Goal: Check status

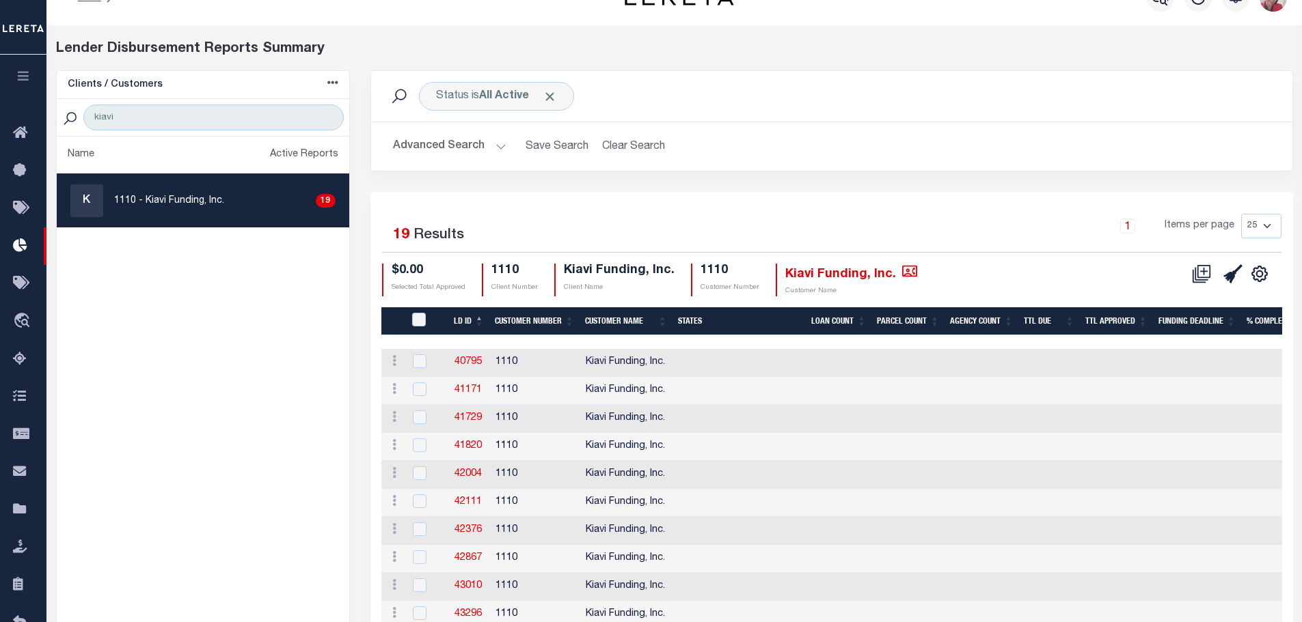
click at [25, 71] on icon "button" at bounding box center [24, 76] width 16 height 12
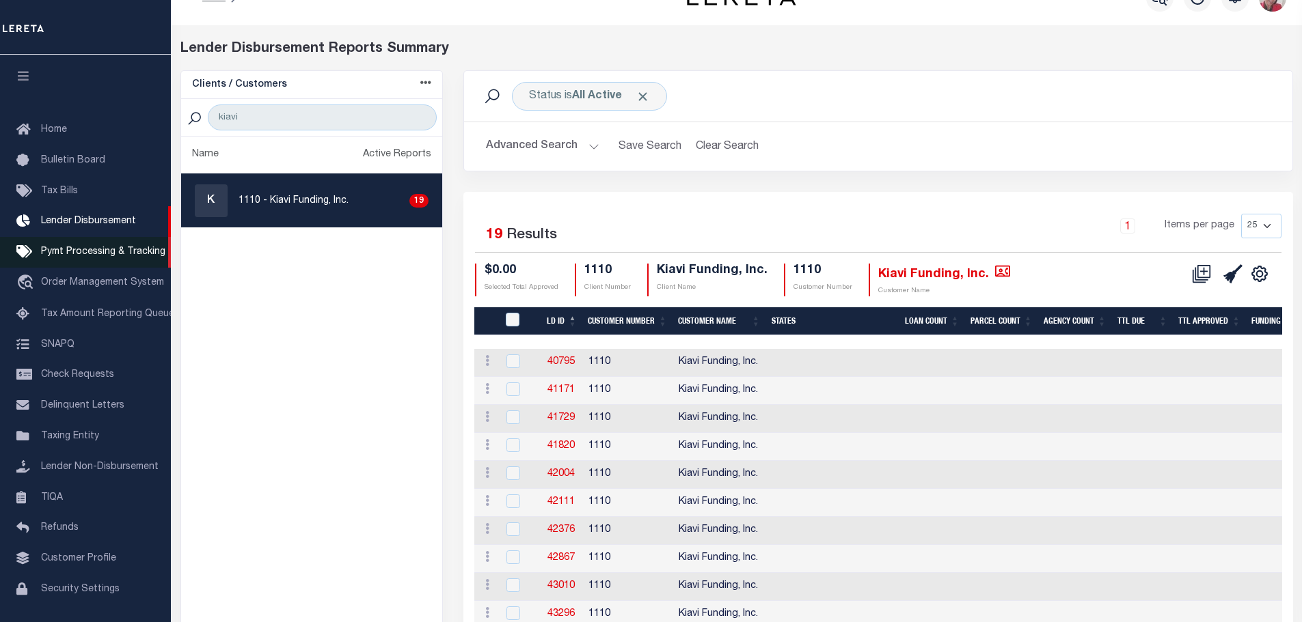
click at [69, 247] on span "Pymt Processing & Tracking" at bounding box center [103, 252] width 124 height 10
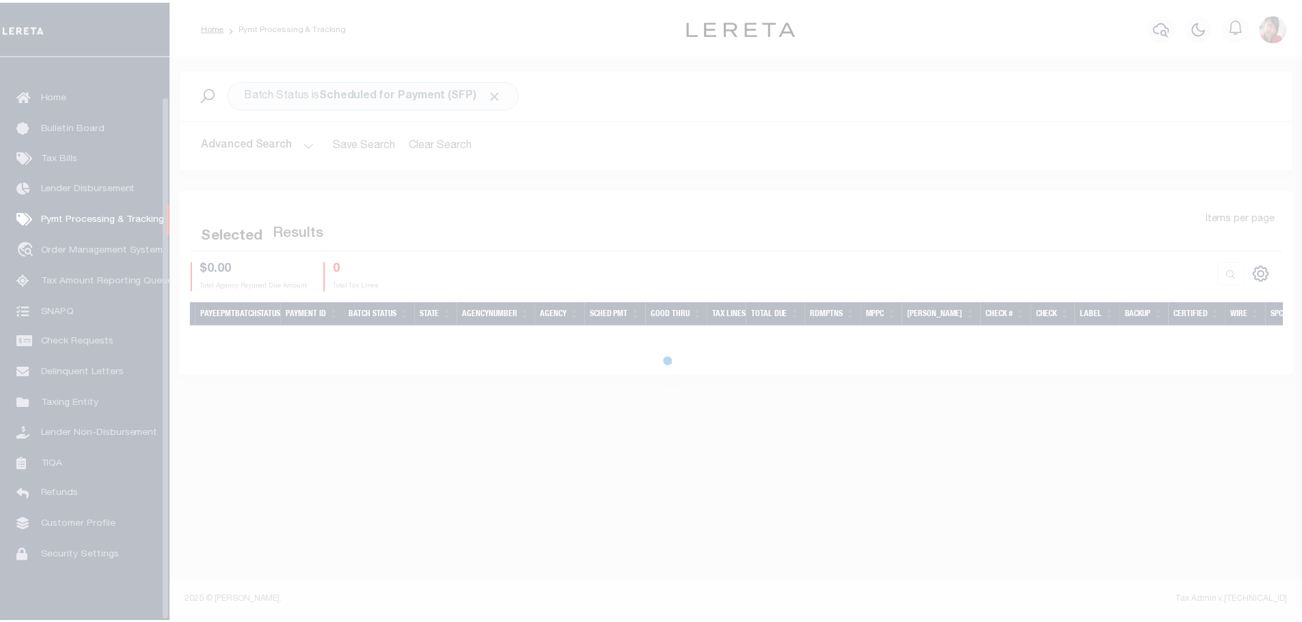
scroll to position [43, 0]
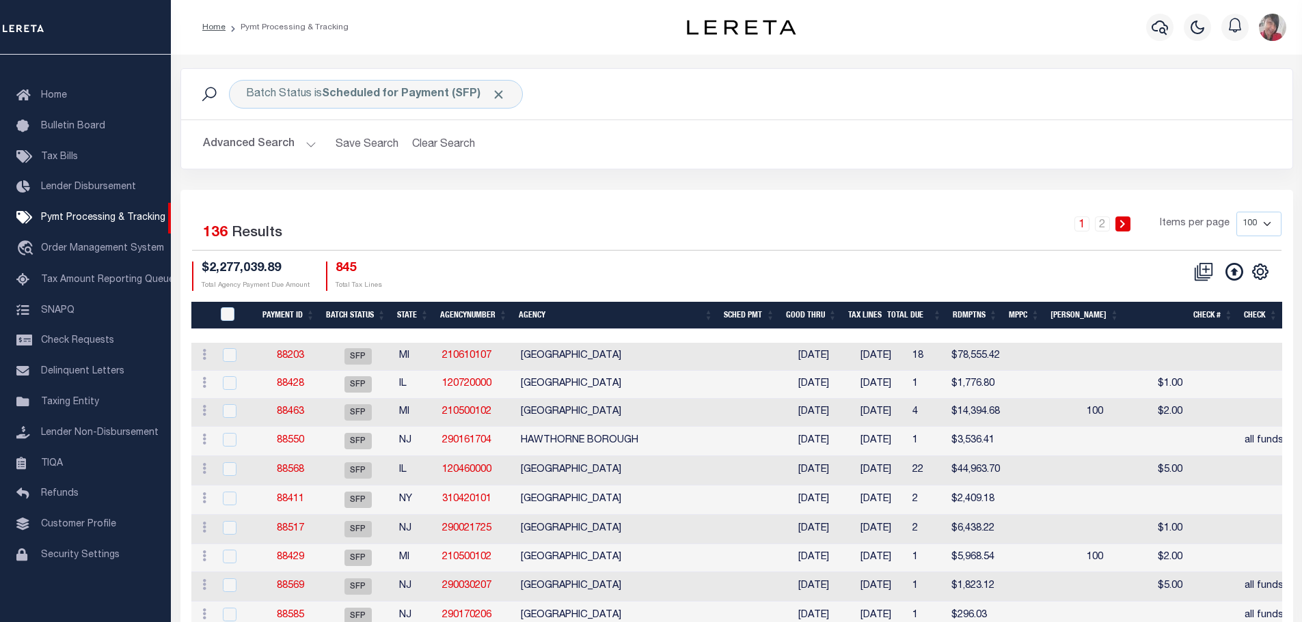
click at [1273, 225] on select "100 200 500 1000" at bounding box center [1258, 224] width 45 height 25
select select "1000"
click at [1236, 212] on select "100 200 500 1000" at bounding box center [1258, 224] width 45 height 25
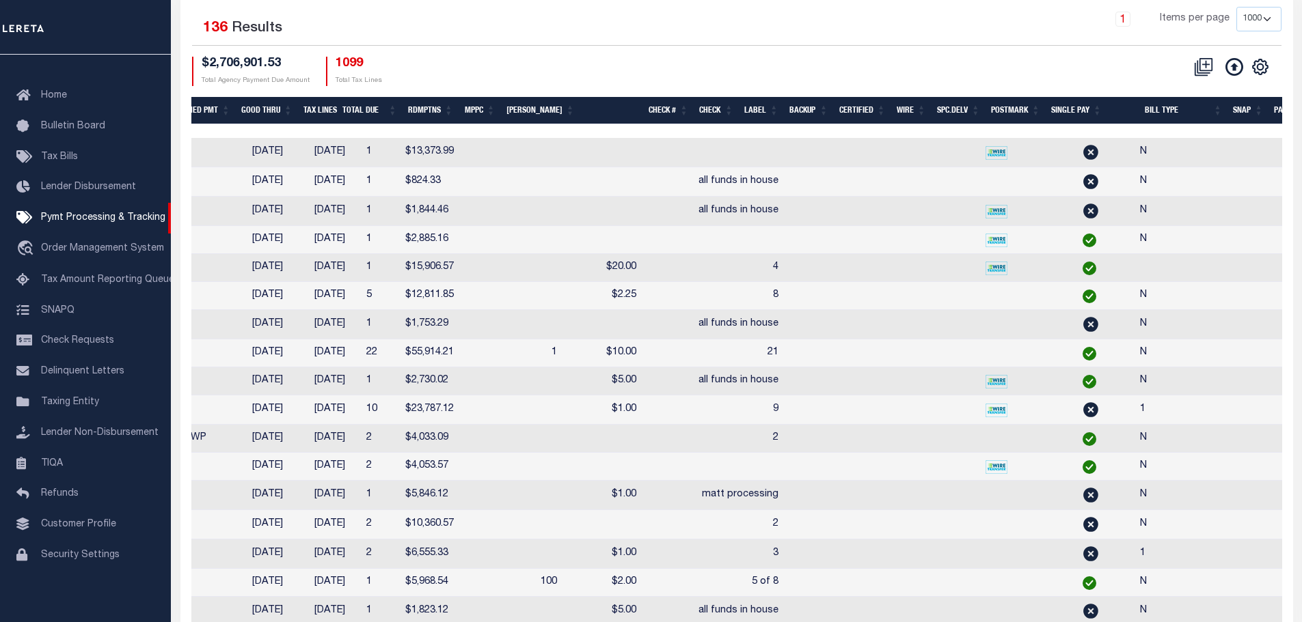
scroll to position [0, 0]
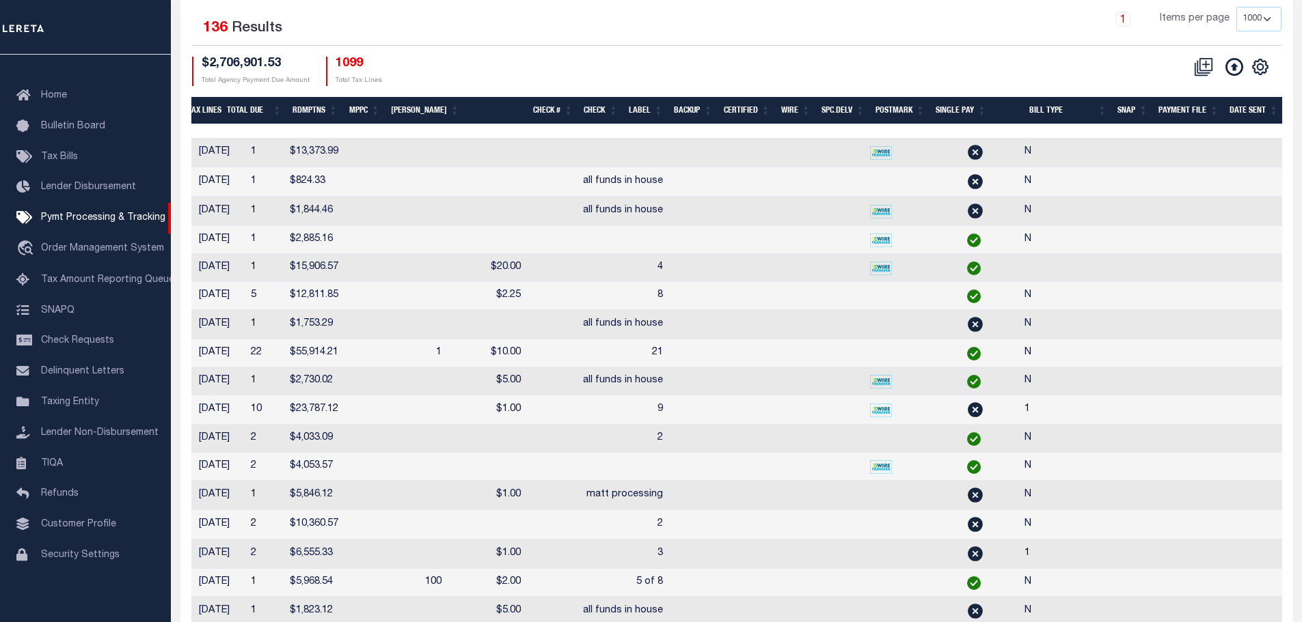
click at [1134, 109] on th "SNAP" at bounding box center [1132, 111] width 41 height 28
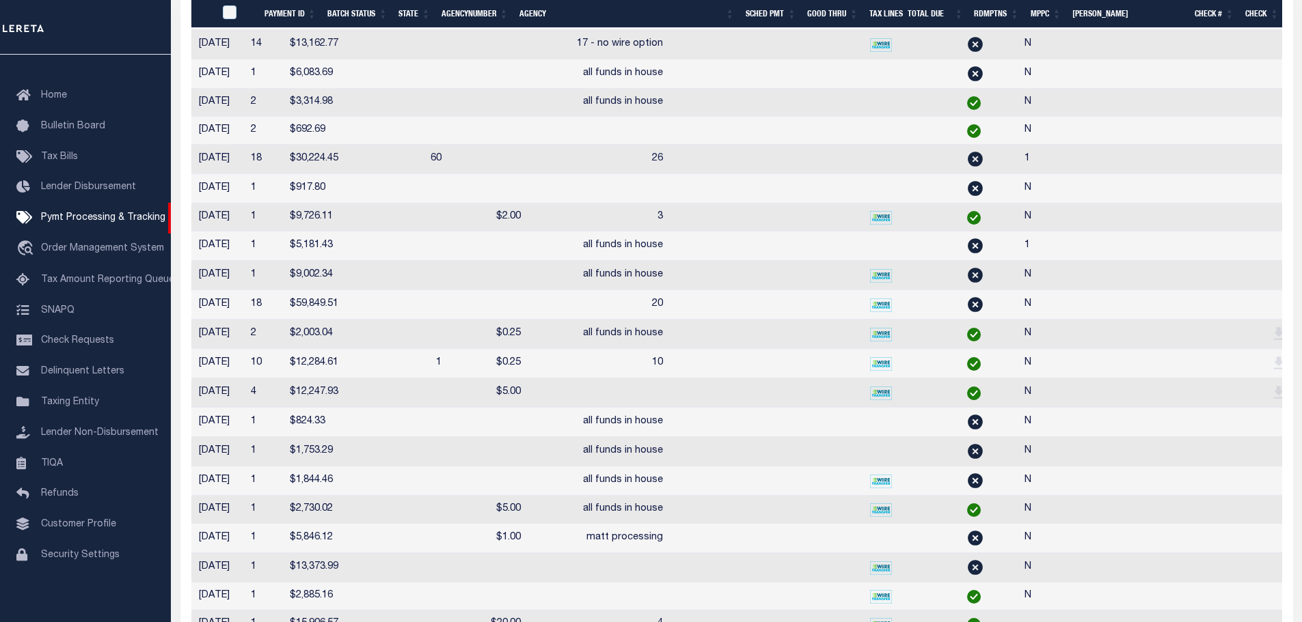
scroll to position [0, 661]
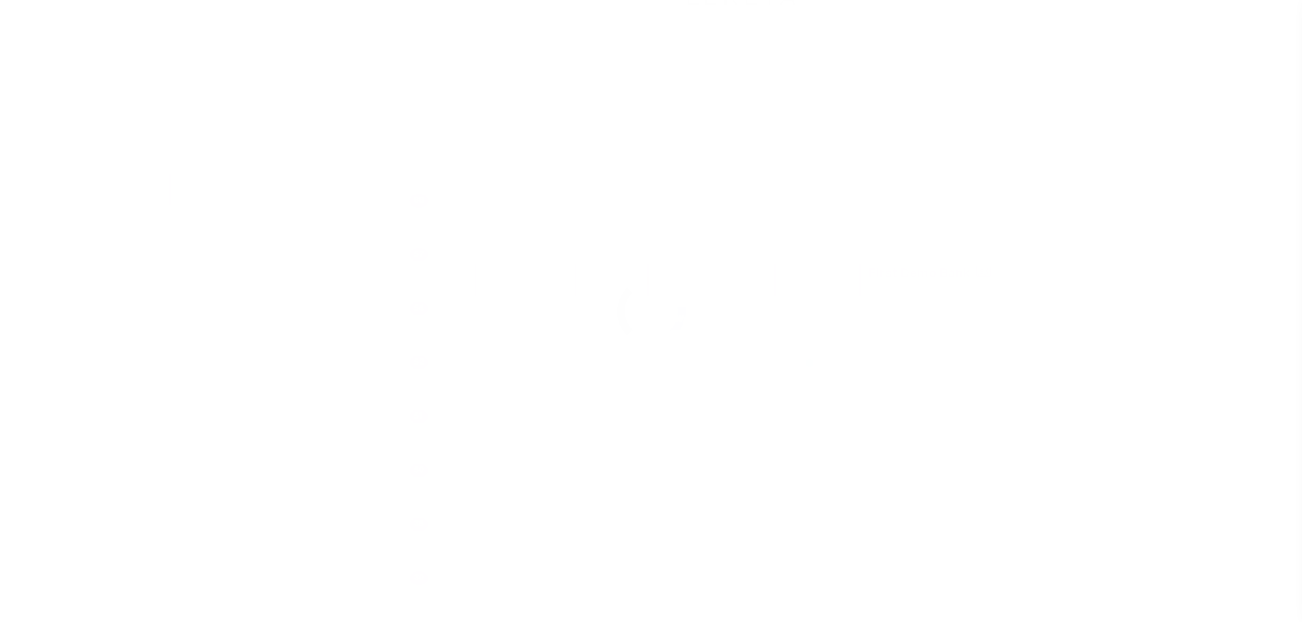
scroll to position [43, 0]
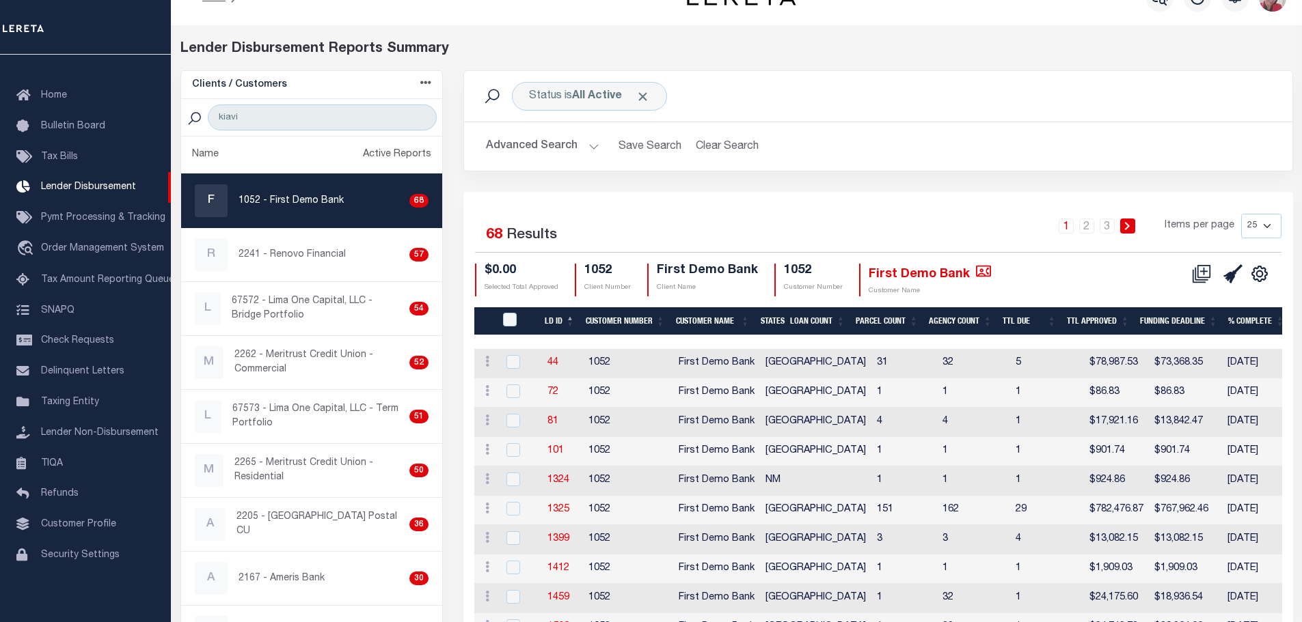
checkbox input "true"
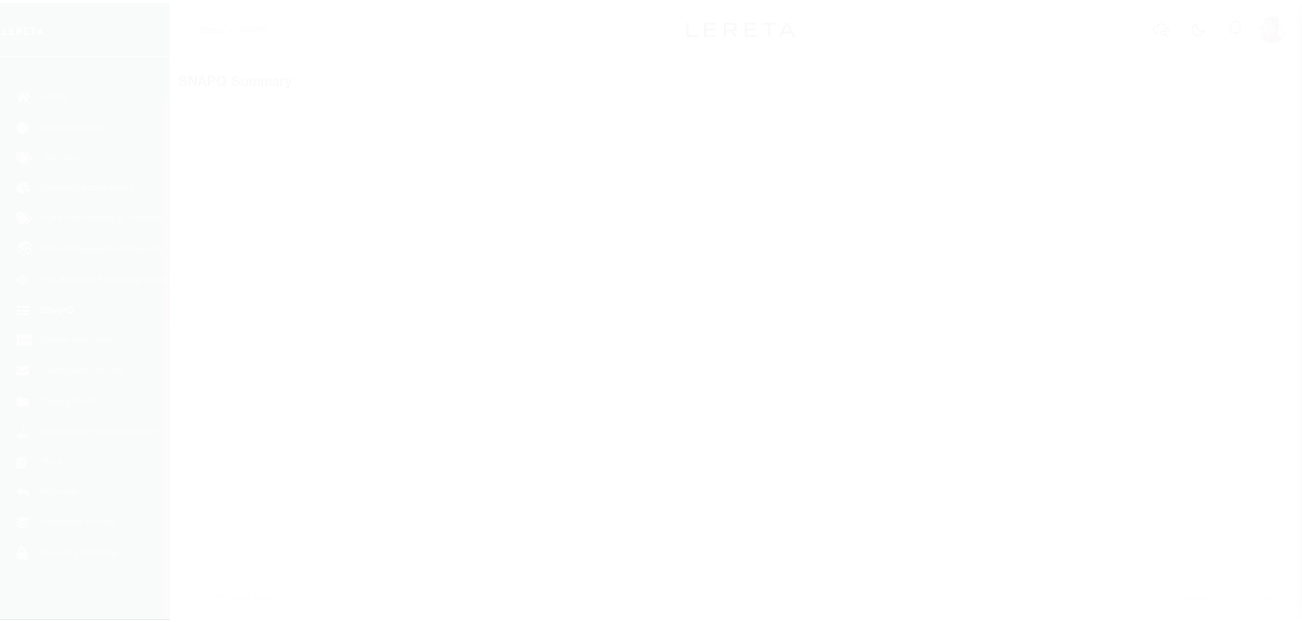
scroll to position [43, 0]
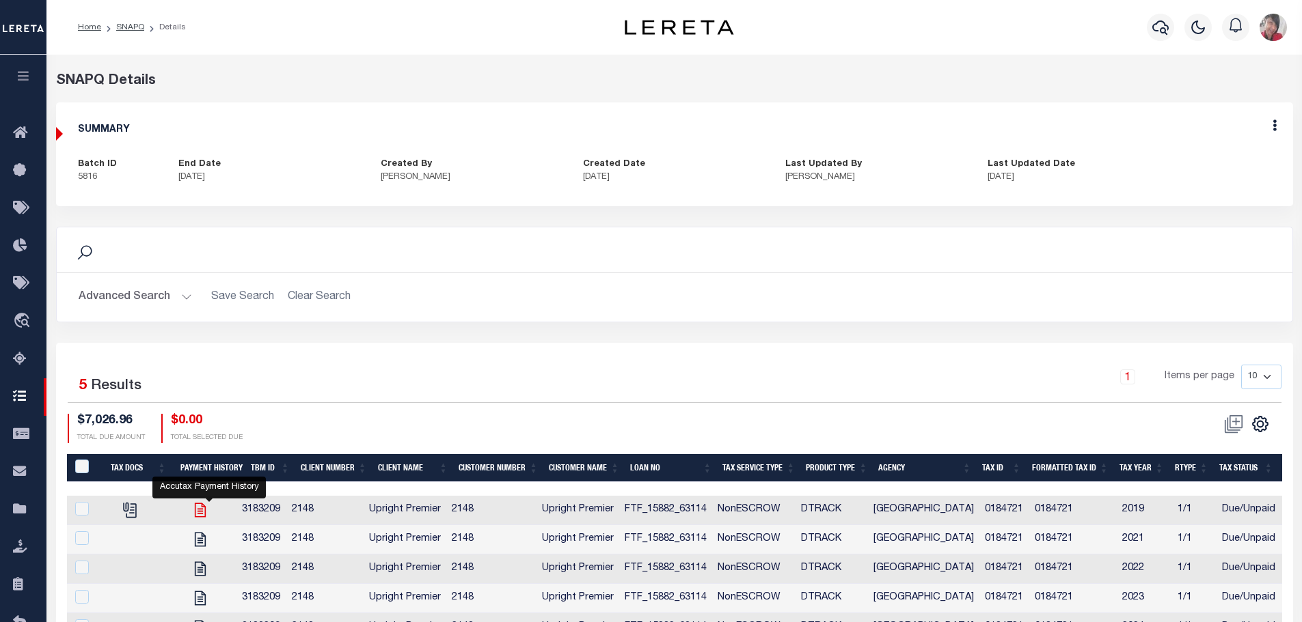
drag, startPoint x: 212, startPoint y: 515, endPoint x: 484, endPoint y: 467, distance: 276.9
click at [206, 515] on icon "" at bounding box center [200, 511] width 11 height 14
checkbox input "true"
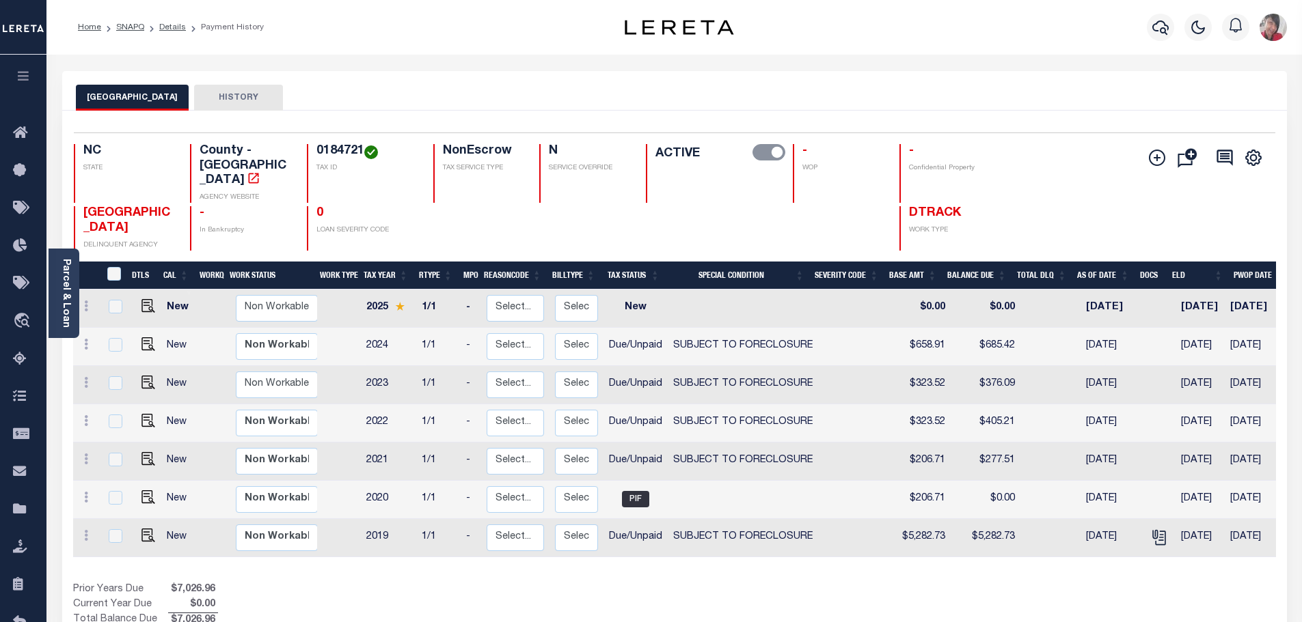
click at [25, 76] on icon "button" at bounding box center [24, 76] width 16 height 12
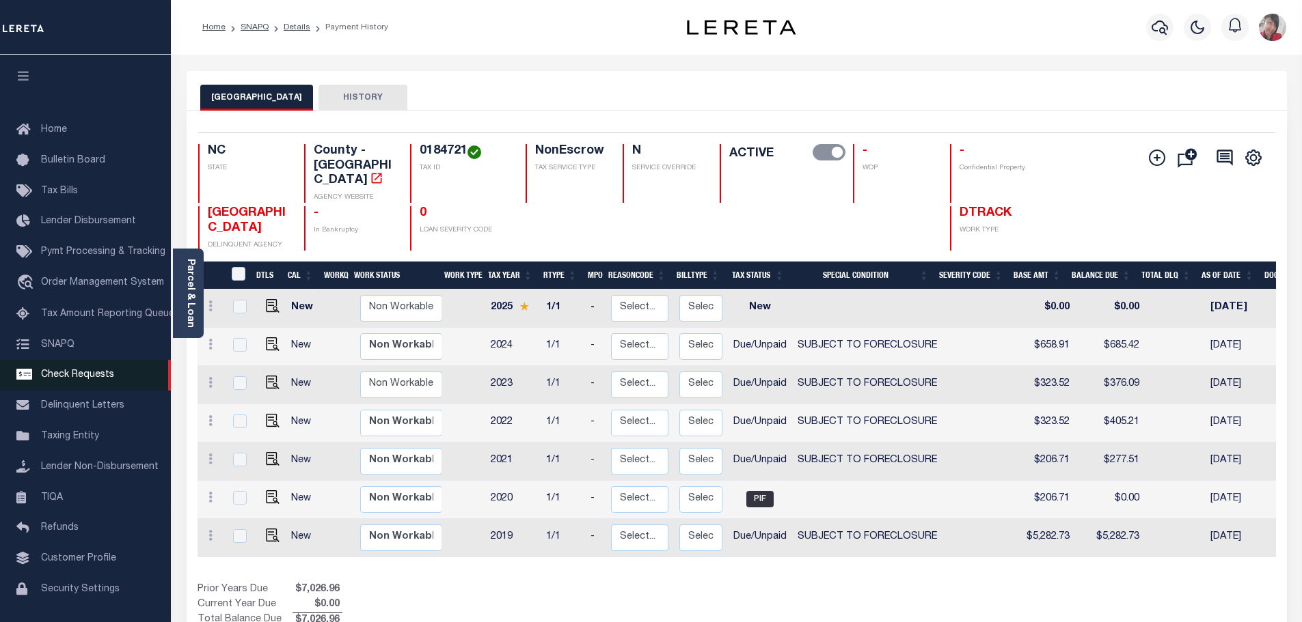
click at [67, 380] on span "Check Requests" at bounding box center [77, 375] width 73 height 10
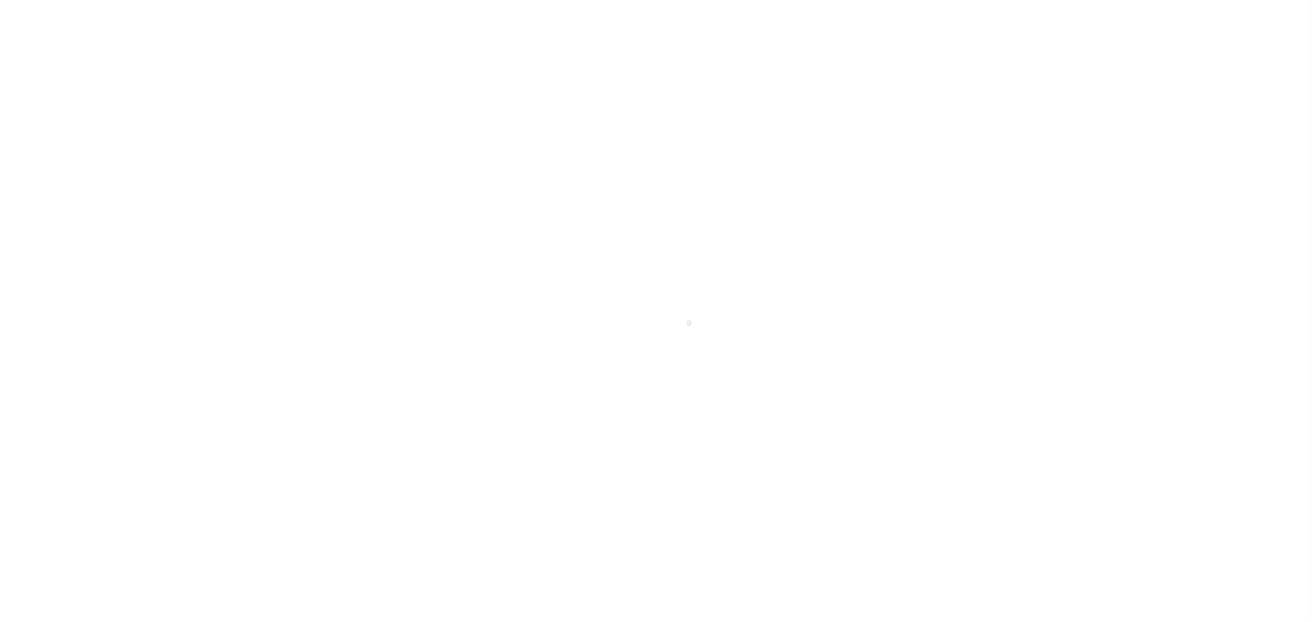
scroll to position [43, 0]
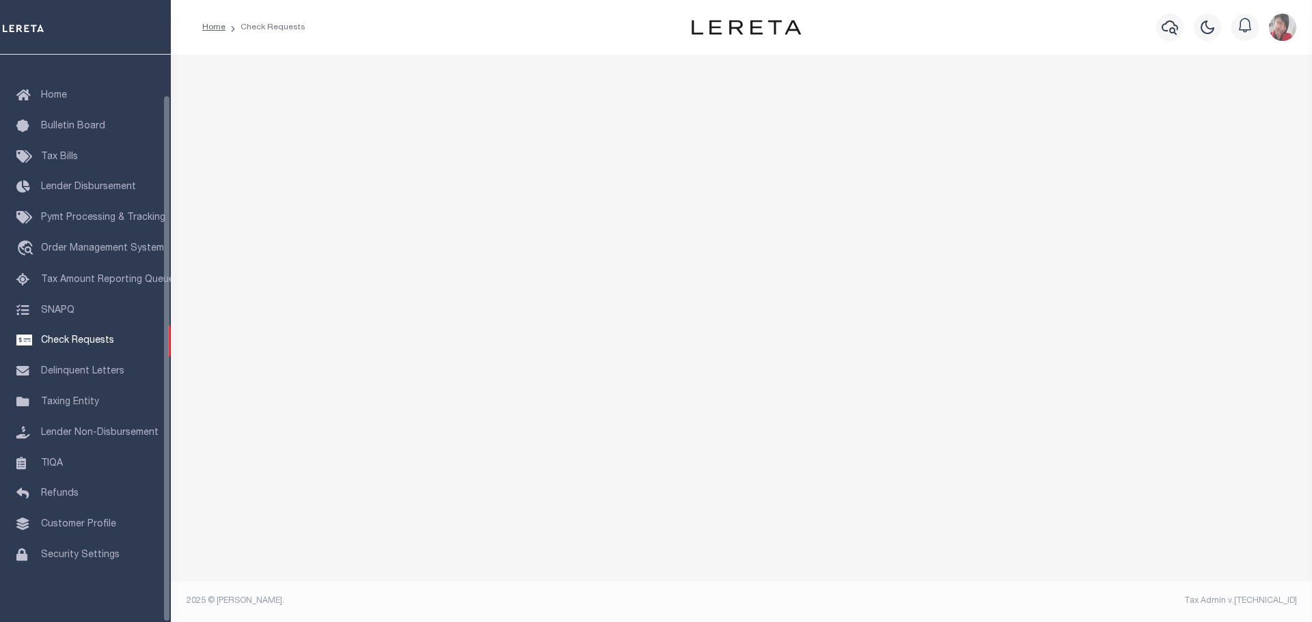
select select "50"
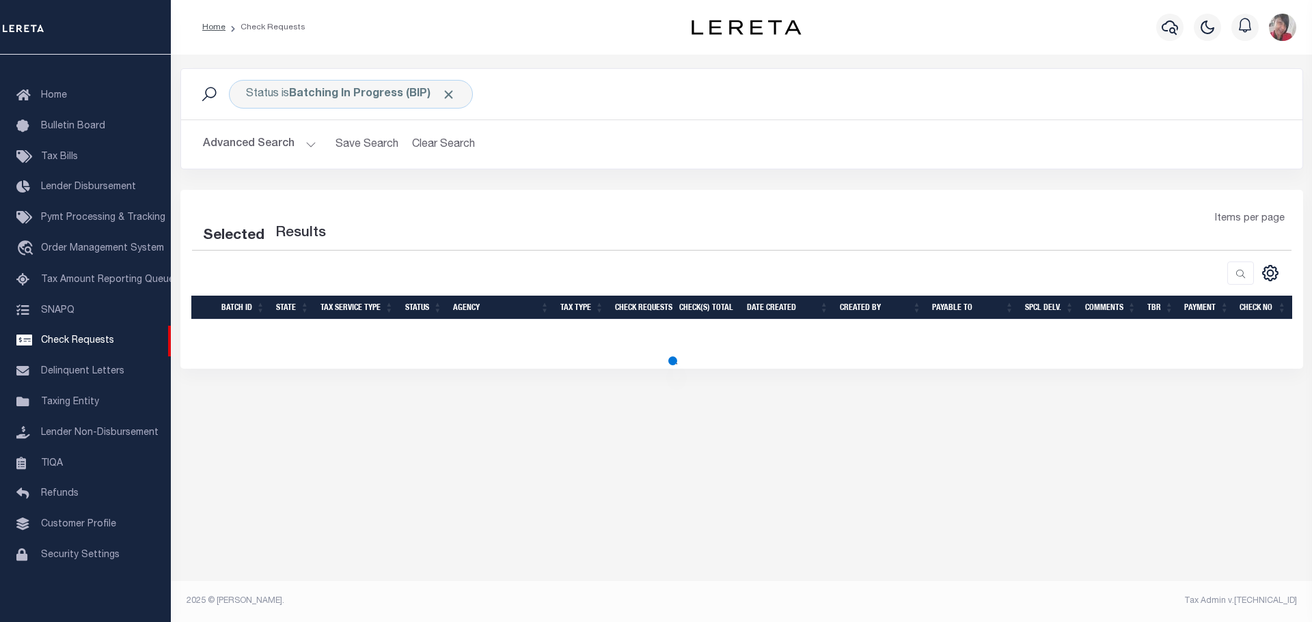
select select "50"
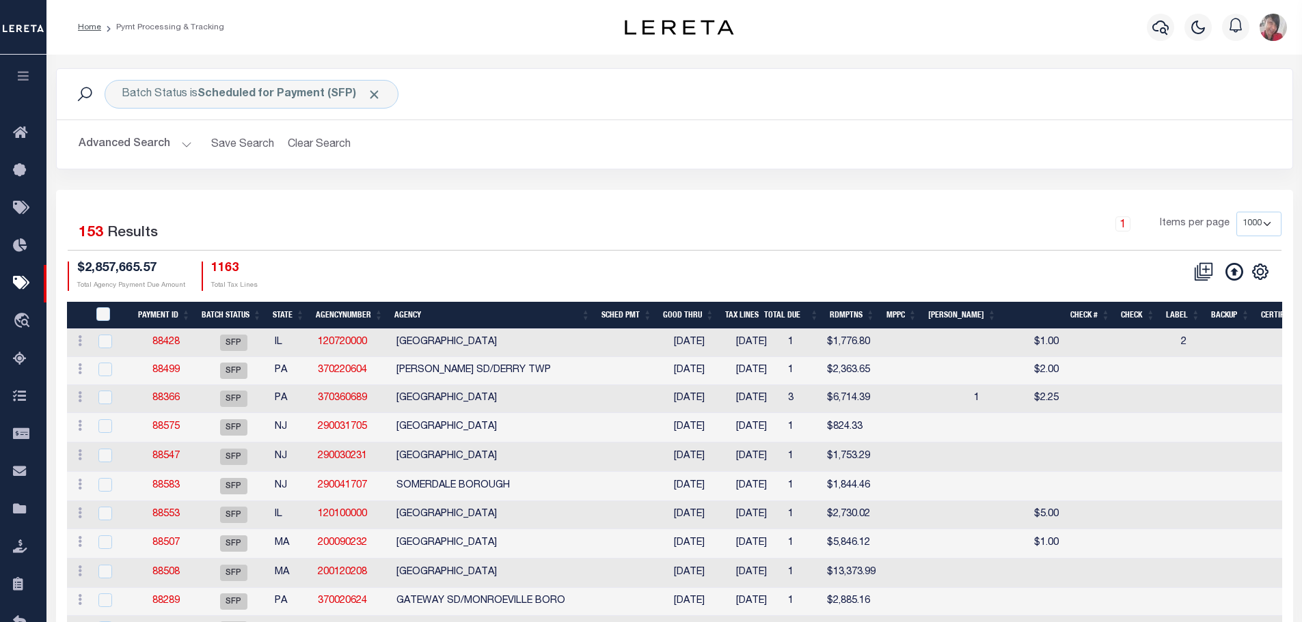
select select "1000"
